Goal: Information Seeking & Learning: Learn about a topic

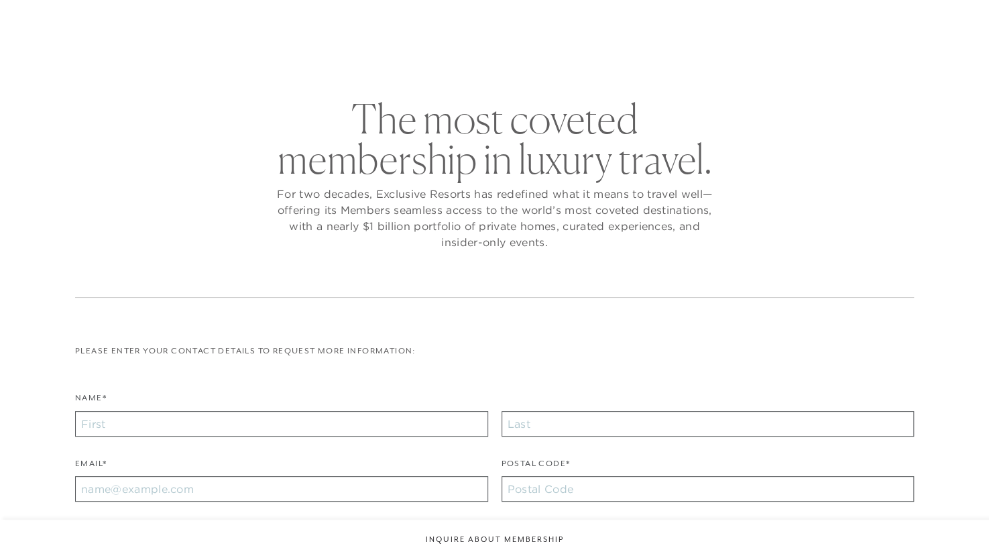
checkbox input "false"
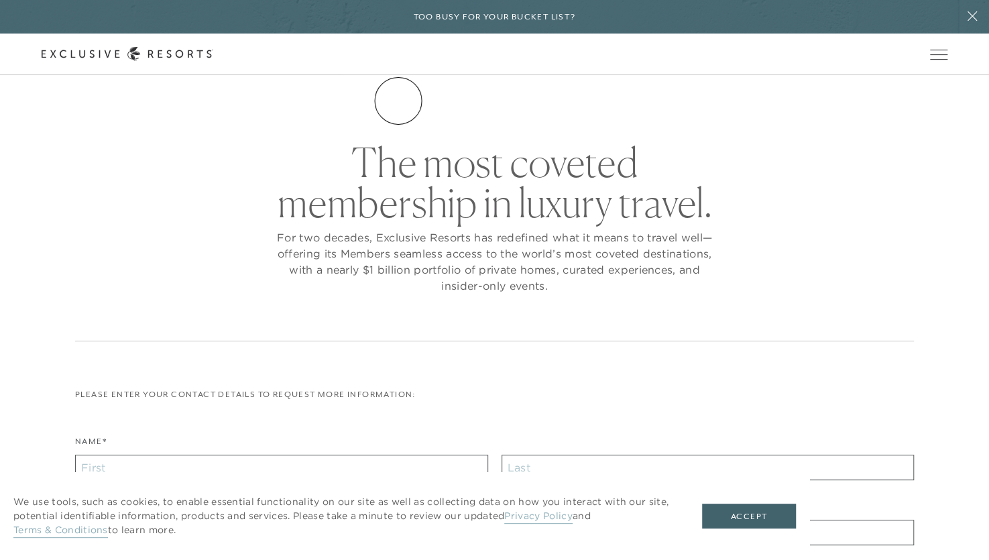
click at [0, 0] on link "The Collection" at bounding box center [0, 0] width 0 height 0
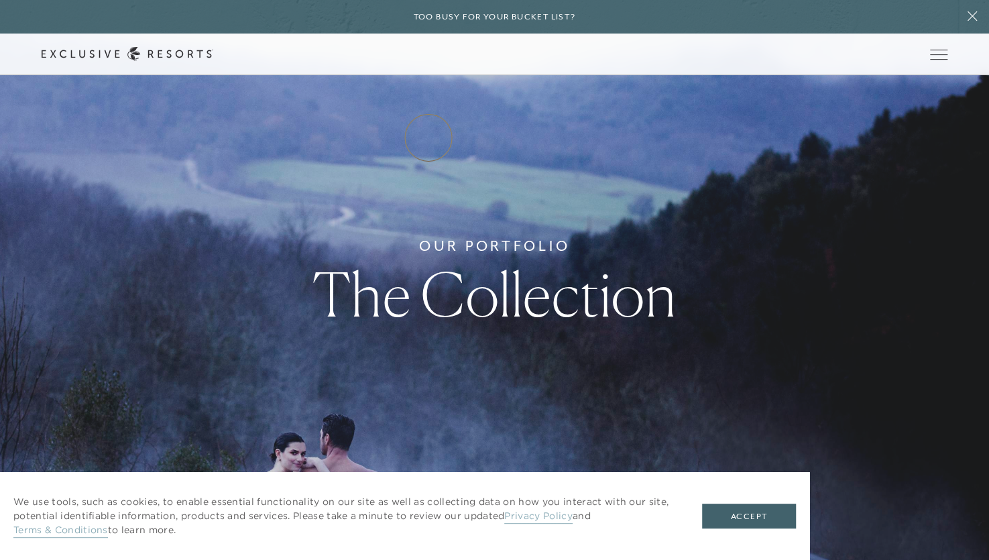
click at [0, 0] on link "How it works" at bounding box center [0, 0] width 0 height 0
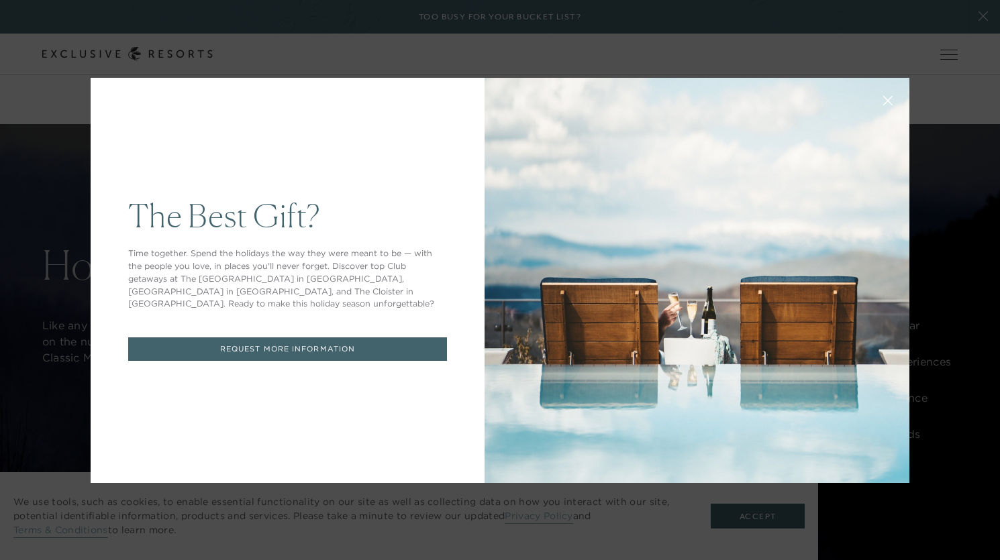
click at [883, 103] on icon at bounding box center [887, 100] width 9 height 9
